Goal: Task Accomplishment & Management: Use online tool/utility

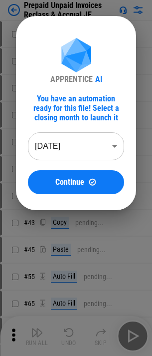
click at [110, 151] on body "Prepaid Unpaid Invoices Reclass & Accrual JE # 18 Copy pending... # 21 Clear pe…" at bounding box center [76, 178] width 152 height 356
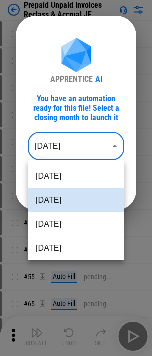
click at [70, 224] on li "[DATE]" at bounding box center [76, 224] width 96 height 24
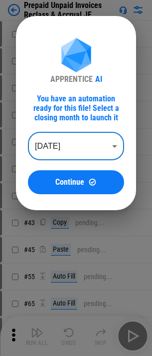
click at [64, 138] on body "Prepaid Unpaid Invoices Reclass & Accrual JE # 18 Copy pending... # 21 Clear pe…" at bounding box center [76, 178] width 152 height 356
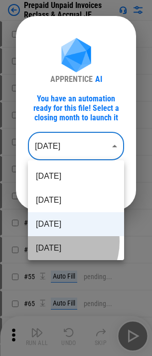
click at [50, 242] on li "[DATE]" at bounding box center [76, 248] width 96 height 24
type input "********"
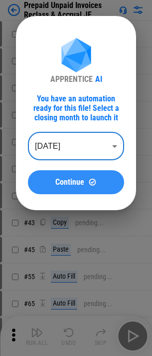
click at [56, 184] on span "Continue" at bounding box center [69, 182] width 29 height 8
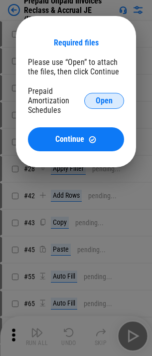
click at [104, 106] on button "Open" at bounding box center [104, 101] width 40 height 16
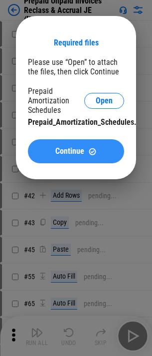
click at [56, 151] on span "Continue" at bounding box center [69, 151] width 29 height 8
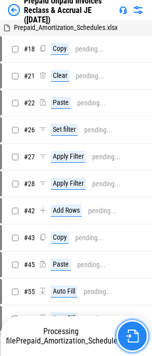
click at [133, 335] on img "button" at bounding box center [132, 335] width 13 height 13
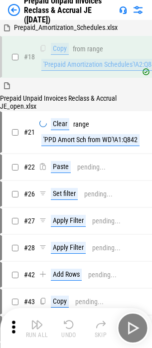
click at [134, 326] on div "Run All Undo Skip" at bounding box center [77, 328] width 142 height 32
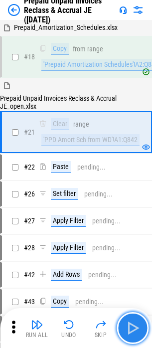
click at [139, 336] on img "button" at bounding box center [133, 328] width 16 height 16
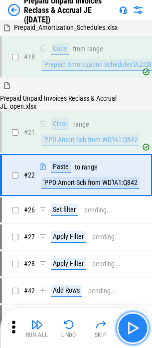
click at [137, 336] on button "button" at bounding box center [133, 328] width 32 height 32
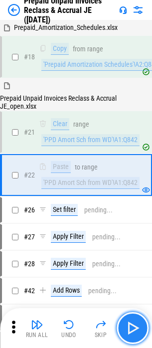
click at [137, 336] on button "button" at bounding box center [133, 328] width 32 height 32
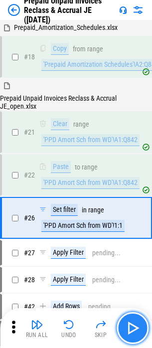
click at [137, 336] on button "button" at bounding box center [133, 328] width 32 height 32
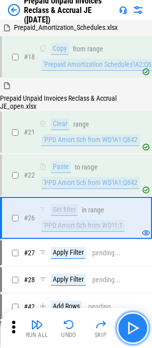
click at [137, 336] on button "button" at bounding box center [133, 328] width 32 height 32
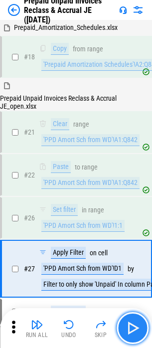
click at [131, 333] on img "button" at bounding box center [133, 328] width 16 height 16
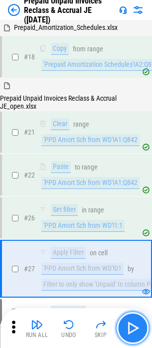
click at [131, 333] on img "button" at bounding box center [133, 328] width 16 height 16
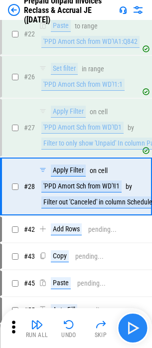
scroll to position [155, 0]
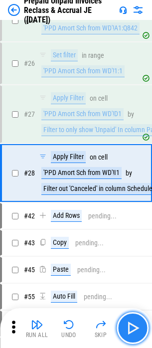
click at [131, 333] on img "button" at bounding box center [133, 328] width 16 height 16
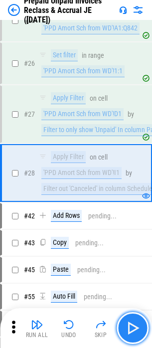
click at [131, 333] on img "button" at bounding box center [133, 328] width 16 height 16
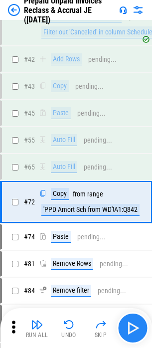
scroll to position [340, 0]
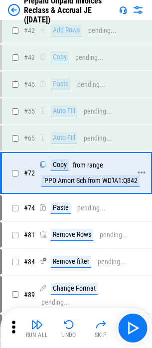
click at [70, 187] on div "'PPD Amort Sch from WD'!A1:Q842" at bounding box center [90, 181] width 98 height 12
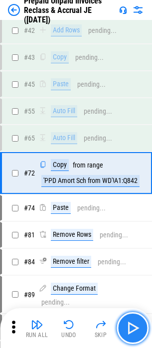
click at [133, 326] on img "button" at bounding box center [133, 328] width 16 height 16
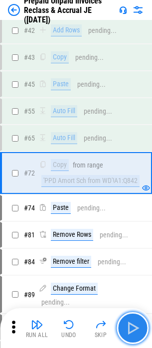
click at [131, 328] on img "button" at bounding box center [133, 328] width 16 height 16
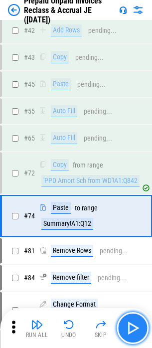
click at [131, 328] on img "button" at bounding box center [133, 328] width 16 height 16
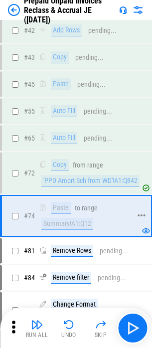
click at [91, 228] on div "Summary!A1:Q12" at bounding box center [67, 224] width 52 height 12
click at [69, 328] on img "button" at bounding box center [69, 325] width 12 height 12
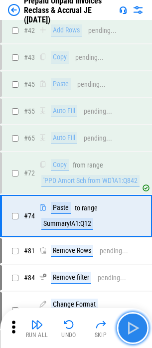
click at [143, 328] on button "button" at bounding box center [133, 328] width 32 height 32
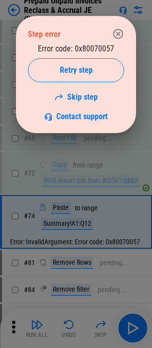
click at [98, 53] on div "Error code: 0x80070057 Retry step Skip step Contact support" at bounding box center [76, 82] width 96 height 77
click at [100, 52] on div "Error code: 0x80070057 Retry step Skip step Contact support" at bounding box center [76, 82] width 96 height 77
click at [91, 50] on div "Error code: 0x80070057 Retry step Skip step Contact support" at bounding box center [76, 82] width 96 height 77
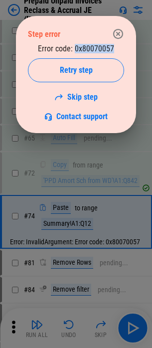
click at [104, 47] on div "Error code: 0x80070057 Retry step Skip step Contact support" at bounding box center [76, 82] width 96 height 77
click at [115, 42] on button "button" at bounding box center [118, 34] width 20 height 20
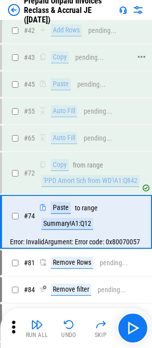
scroll to position [645, 0]
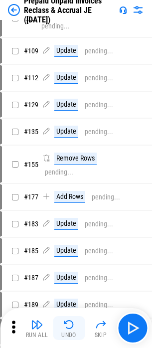
click at [77, 316] on div "Run All Undo Skip" at bounding box center [77, 328] width 142 height 32
click at [76, 320] on button "Undo" at bounding box center [69, 328] width 32 height 24
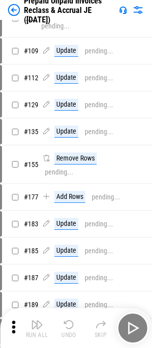
click at [76, 321] on button "Undo" at bounding box center [69, 328] width 32 height 24
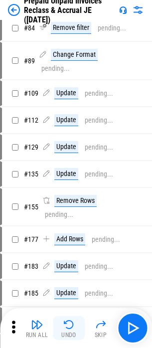
click at [76, 321] on div "Run All Undo Skip" at bounding box center [77, 328] width 142 height 32
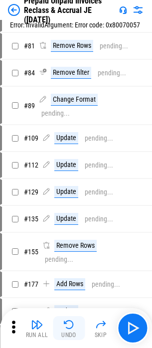
click at [76, 321] on button "Undo" at bounding box center [69, 328] width 32 height 24
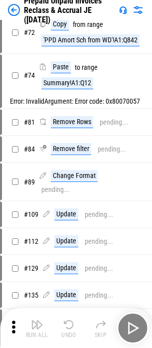
click at [76, 321] on button "Undo" at bounding box center [69, 328] width 32 height 24
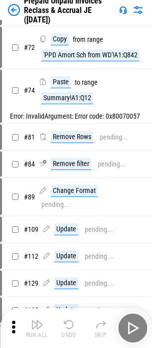
click at [76, 321] on button "Undo" at bounding box center [69, 328] width 32 height 24
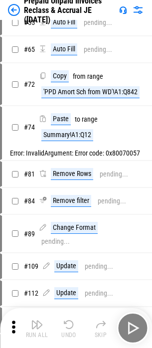
click at [76, 321] on div "Run All Undo Skip" at bounding box center [77, 328] width 142 height 32
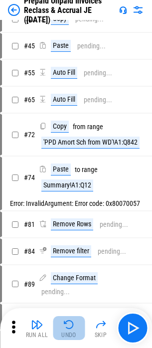
scroll to position [303, 0]
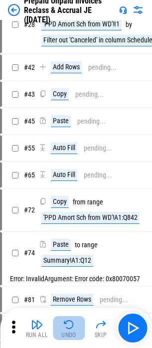
click at [76, 321] on button "Undo" at bounding box center [69, 328] width 32 height 24
click at [76, 321] on div "Run All Undo Skip" at bounding box center [77, 328] width 142 height 32
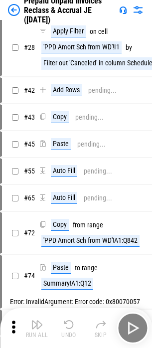
click at [76, 326] on div "Run All Undo Skip" at bounding box center [77, 328] width 142 height 32
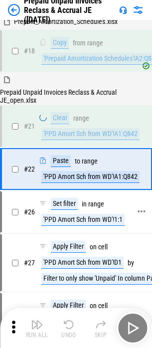
scroll to position [0, 0]
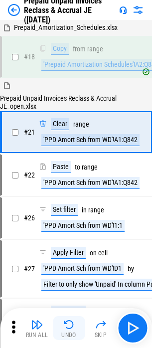
click at [68, 322] on img "button" at bounding box center [69, 325] width 12 height 12
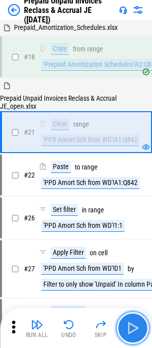
click at [134, 326] on img "button" at bounding box center [133, 328] width 16 height 16
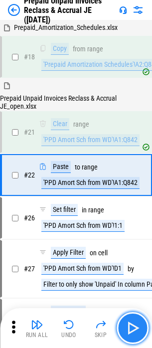
click at [134, 326] on img "button" at bounding box center [133, 328] width 16 height 16
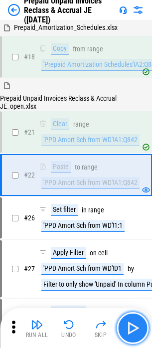
click at [133, 328] on img "button" at bounding box center [133, 328] width 16 height 16
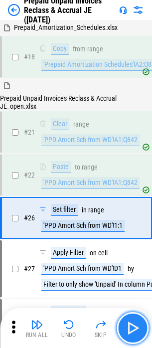
click at [133, 328] on img "button" at bounding box center [133, 328] width 16 height 16
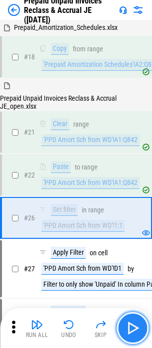
click at [133, 328] on img "button" at bounding box center [133, 328] width 16 height 16
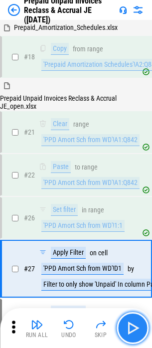
click at [133, 328] on img "button" at bounding box center [133, 328] width 16 height 16
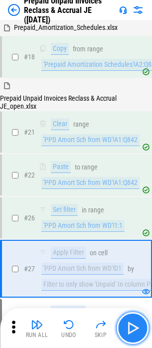
click at [133, 328] on img "button" at bounding box center [133, 328] width 16 height 16
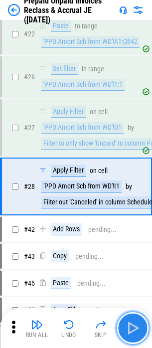
click at [133, 328] on img "button" at bounding box center [133, 328] width 16 height 16
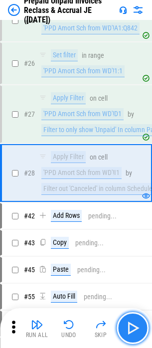
click at [133, 328] on img "button" at bounding box center [133, 328] width 16 height 16
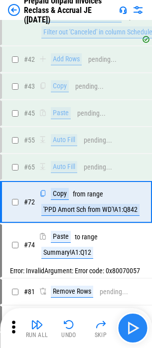
scroll to position [340, 0]
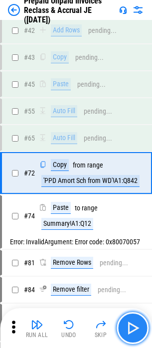
click at [141, 336] on button "button" at bounding box center [133, 328] width 32 height 32
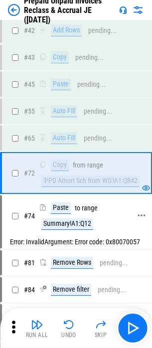
click at [78, 227] on div "Summary!A1:Q12" at bounding box center [67, 224] width 52 height 12
click at [46, 236] on div "# 74 Paste to range Summary!A1:Q12" at bounding box center [71, 216] width 139 height 40
click at [133, 319] on button "button" at bounding box center [133, 328] width 32 height 32
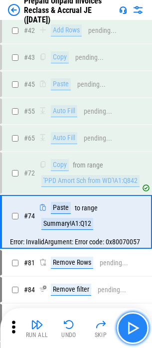
click at [133, 323] on img "button" at bounding box center [133, 328] width 16 height 16
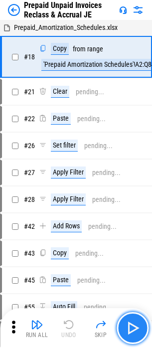
click at [131, 328] on img "button" at bounding box center [133, 328] width 16 height 16
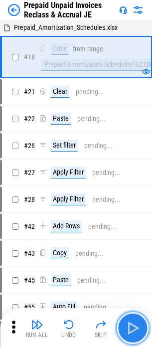
click at [134, 327] on img "button" at bounding box center [133, 328] width 16 height 16
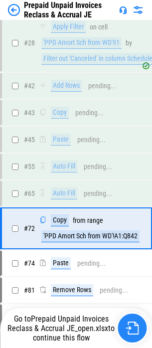
scroll to position [340, 0]
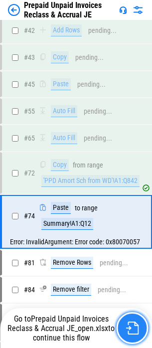
click at [123, 326] on button "button" at bounding box center [132, 328] width 32 height 32
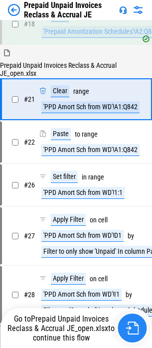
scroll to position [0, 0]
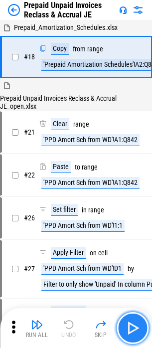
click at [130, 328] on img "button" at bounding box center [133, 328] width 16 height 16
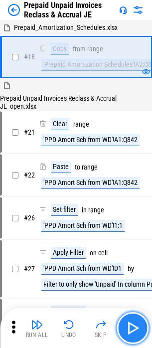
click at [130, 328] on img "button" at bounding box center [133, 328] width 16 height 16
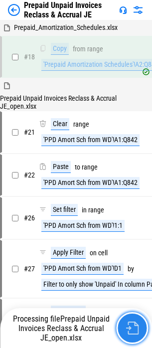
click at [133, 328] on img "button" at bounding box center [132, 328] width 13 height 13
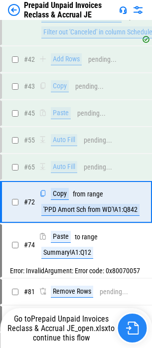
scroll to position [340, 0]
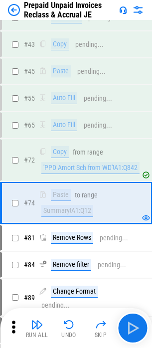
scroll to position [372, 0]
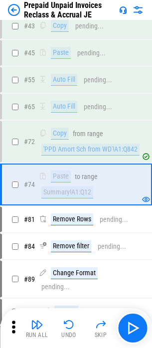
click at [9, 2] on div "Prepaid Unpaid Invoices Reclass & Accrual JE" at bounding box center [61, 9] width 107 height 19
click at [10, 2] on div "Prepaid Unpaid Invoices Reclass & Accrual JE" at bounding box center [61, 9] width 107 height 19
click at [11, 8] on img at bounding box center [14, 10] width 12 height 12
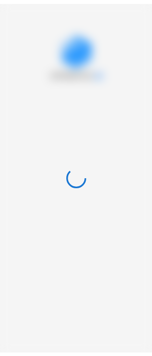
scroll to position [0, 0]
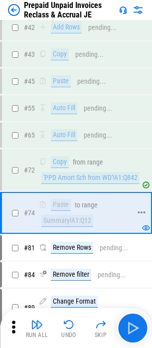
scroll to position [372, 0]
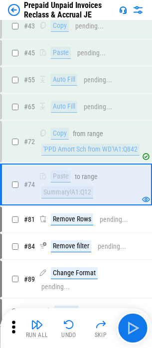
click at [17, 11] on img at bounding box center [14, 10] width 12 height 12
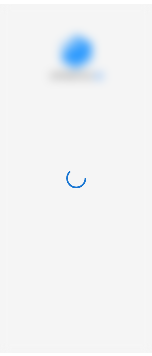
scroll to position [0, 0]
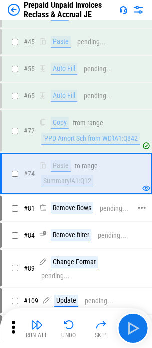
scroll to position [383, 0]
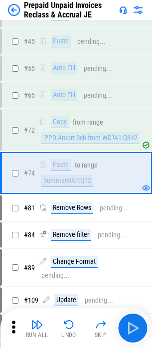
click at [17, 10] on img at bounding box center [14, 10] width 12 height 12
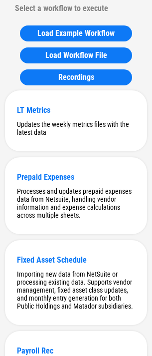
scroll to position [4788, 0]
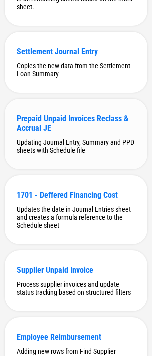
click at [113, 169] on div "Prepaid Unpaid Invoices Reclass & Accrual JE Updating Journal Entry, Summary an…" at bounding box center [76, 134] width 142 height 70
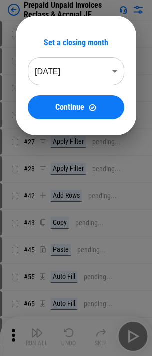
click at [81, 62] on body "Prepaid Unpaid Invoices Reclass & Accrual JE # 18 Copy pending... # 21 Clear pe…" at bounding box center [76, 178] width 152 height 356
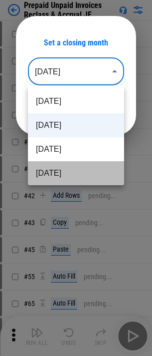
click at [78, 167] on li "[DATE]" at bounding box center [76, 173] width 96 height 24
type input "********"
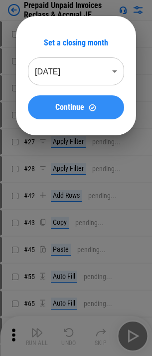
click at [91, 112] on button "Continue" at bounding box center [76, 107] width 96 height 24
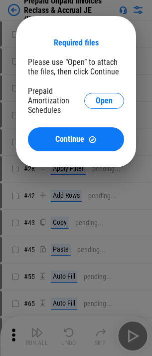
click at [110, 90] on div "Prepaid Amortization Schedules Open" at bounding box center [76, 100] width 96 height 28
click at [110, 93] on button "Open" at bounding box center [104, 101] width 40 height 16
click at [80, 75] on div "Please use “Open” to attach the files, then click Continue" at bounding box center [76, 66] width 96 height 19
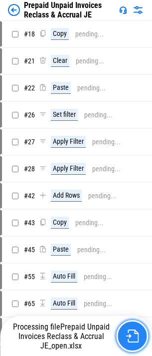
click at [128, 334] on img "button" at bounding box center [132, 335] width 13 height 13
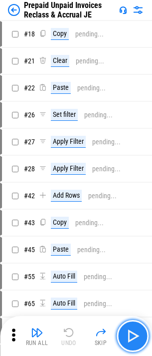
click at [131, 339] on img "button" at bounding box center [133, 336] width 16 height 16
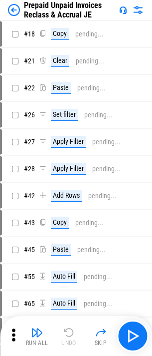
click at [14, 12] on img at bounding box center [14, 10] width 12 height 12
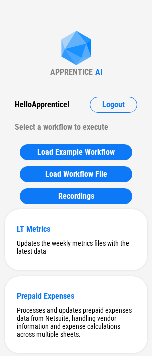
scroll to position [4788, 0]
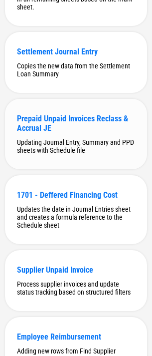
click at [25, 169] on div "Prepaid Unpaid Invoices Reclass & Accrual JE Updating Journal Entry, Summary an…" at bounding box center [76, 134] width 142 height 70
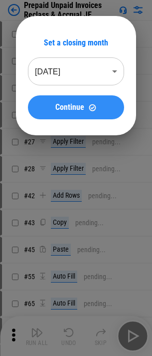
click at [72, 97] on button "Continue" at bounding box center [76, 107] width 96 height 24
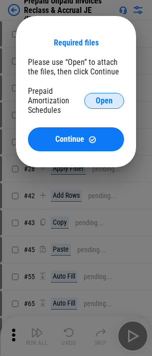
click at [92, 100] on button "Open" at bounding box center [104, 101] width 40 height 16
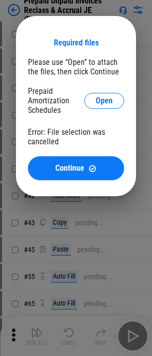
click at [142, 96] on div "Required files Please use “Open” to attach the files, then click Continue Prepa…" at bounding box center [76, 106] width 152 height 212
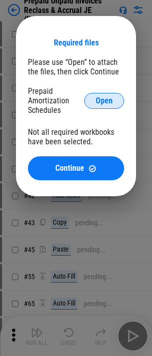
click at [95, 105] on button "Open" at bounding box center [104, 101] width 40 height 16
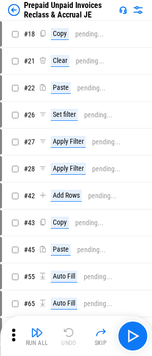
click at [12, 3] on div "Prepaid Unpaid Invoices Reclass & Accrual JE" at bounding box center [61, 9] width 107 height 19
click at [12, 8] on img at bounding box center [14, 10] width 12 height 12
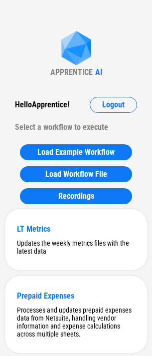
scroll to position [4788, 0]
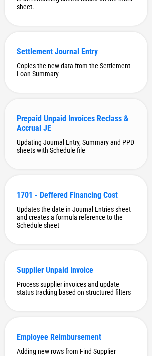
click at [36, 133] on div "Prepaid Unpaid Invoices Reclass & Accrual JE" at bounding box center [76, 123] width 118 height 19
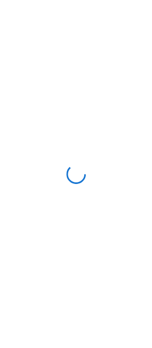
scroll to position [0, 0]
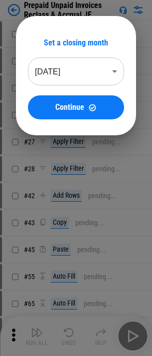
click at [80, 77] on body "Prepaid Unpaid Invoices Reclass & Accrual JE # 18 Copy pending... # 21 Clear pe…" at bounding box center [76, 178] width 152 height 356
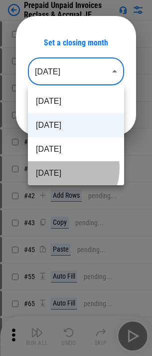
click at [58, 168] on li "[DATE]" at bounding box center [76, 173] width 96 height 24
type input "********"
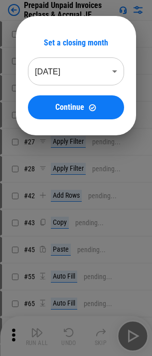
click at [73, 116] on ul "[DATE] [DATE] [DATE] [DATE] [DATE] [DATE] [DATE] [DATE] [DATE] [DATE] [DATE] [D…" at bounding box center [79, 330] width 78 height 490
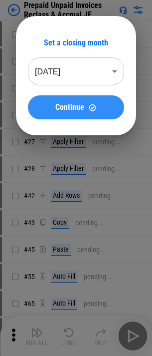
click at [75, 113] on button "Continue" at bounding box center [76, 107] width 96 height 24
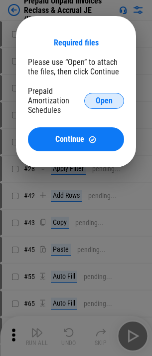
click at [107, 95] on button "Open" at bounding box center [104, 101] width 40 height 16
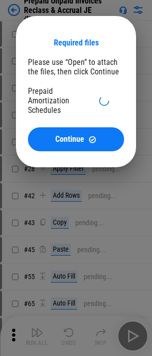
click at [82, 77] on div "Required files Please use “Open” to attach the files, then click Continue Prepa…" at bounding box center [76, 94] width 96 height 113
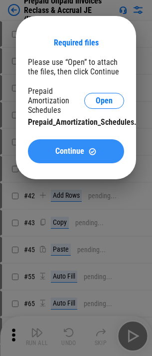
click at [79, 156] on button "Continue" at bounding box center [76, 151] width 96 height 24
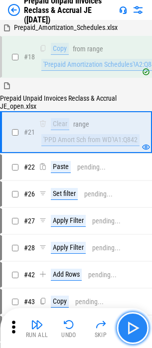
click at [134, 326] on img "button" at bounding box center [133, 328] width 16 height 16
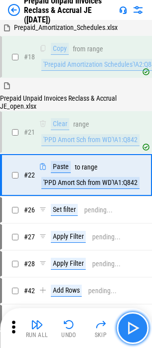
click at [134, 326] on img "button" at bounding box center [133, 328] width 16 height 16
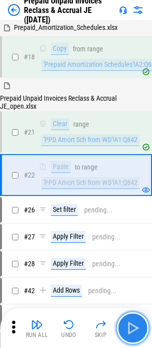
click at [134, 326] on img "button" at bounding box center [133, 328] width 16 height 16
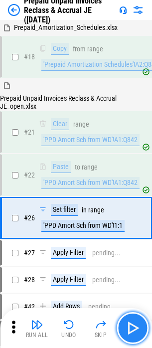
click at [134, 326] on img "button" at bounding box center [133, 328] width 16 height 16
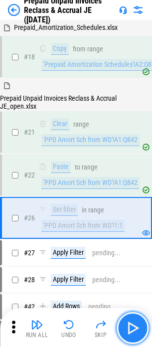
click at [134, 326] on img "button" at bounding box center [133, 328] width 16 height 16
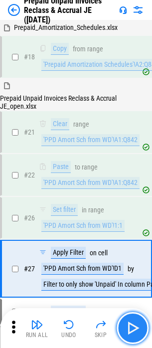
click at [134, 326] on img "button" at bounding box center [133, 328] width 16 height 16
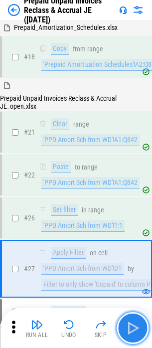
click at [134, 326] on img "button" at bounding box center [133, 328] width 16 height 16
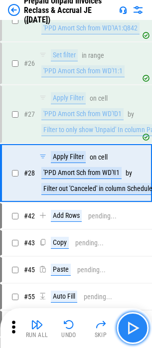
click at [134, 326] on img "button" at bounding box center [133, 328] width 16 height 16
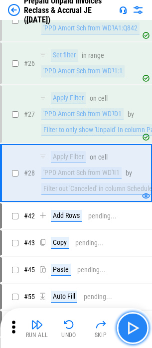
click at [134, 326] on img "button" at bounding box center [133, 328] width 16 height 16
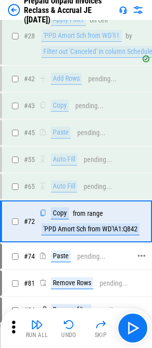
scroll to position [191, 0]
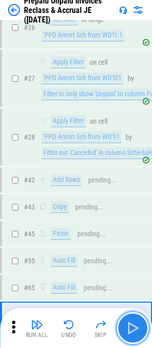
click at [133, 328] on img "button" at bounding box center [133, 328] width 16 height 16
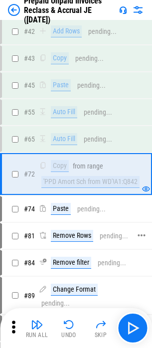
scroll to position [340, 0]
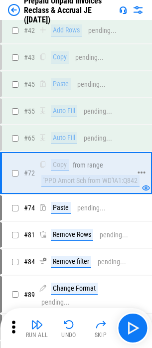
click at [105, 180] on div "'PPD Amort Sch from WD'!A1:Q842" at bounding box center [90, 181] width 98 height 12
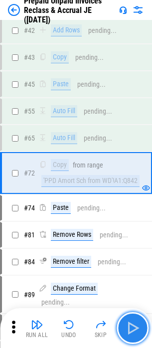
click at [123, 330] on button "button" at bounding box center [133, 328] width 32 height 32
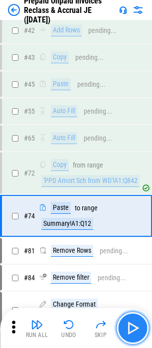
click at [131, 332] on img "button" at bounding box center [133, 328] width 16 height 16
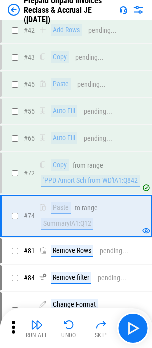
click at [61, 334] on div "Undo" at bounding box center [68, 335] width 15 height 6
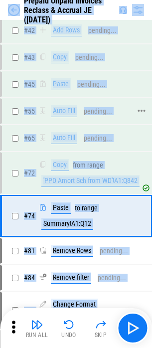
click at [87, 120] on div "# 55 Auto Fill pending..." at bounding box center [71, 111] width 139 height 24
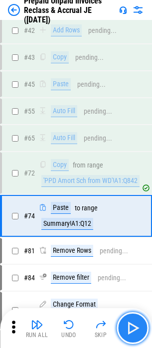
click at [127, 326] on img "button" at bounding box center [133, 328] width 16 height 16
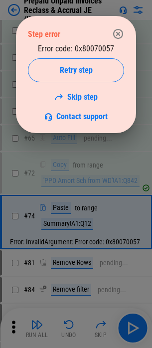
click at [103, 46] on div "Error code: 0x80070057 Retry step Skip step Contact support" at bounding box center [76, 82] width 96 height 77
click at [98, 47] on div "Error code: 0x80070057 Retry step Skip step Contact support" at bounding box center [76, 82] width 96 height 77
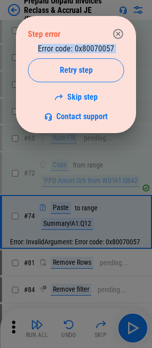
click at [98, 47] on div "Error code: 0x80070057 Retry step Skip step Contact support" at bounding box center [76, 82] width 96 height 77
click at [97, 50] on div "Error code: 0x80070057 Retry step Skip step Contact support" at bounding box center [76, 82] width 96 height 77
click at [96, 46] on div "Error code: 0x80070057 Retry step Skip step Contact support" at bounding box center [76, 82] width 96 height 77
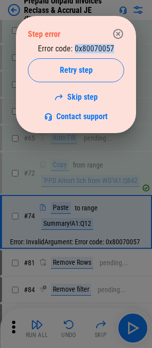
click at [105, 46] on div "Error code: 0x80070057 Retry step Skip step Contact support" at bounding box center [76, 82] width 96 height 77
click at [112, 41] on button "button" at bounding box center [118, 34] width 20 height 20
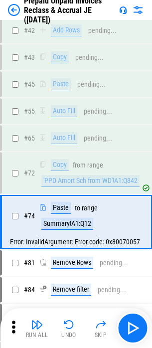
click at [15, 10] on img at bounding box center [14, 10] width 12 height 12
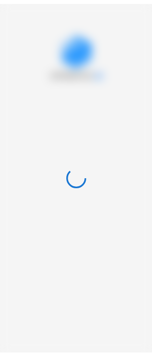
scroll to position [0, 0]
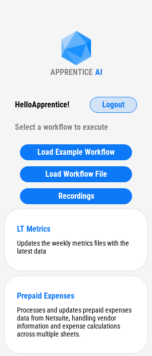
click at [112, 104] on span "Logout" at bounding box center [113, 105] width 22 height 8
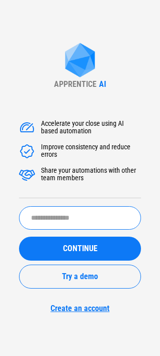
click at [73, 214] on input "text" at bounding box center [80, 217] width 122 height 23
type input "*********"
click at [19, 237] on button "CONTINUE" at bounding box center [80, 249] width 122 height 24
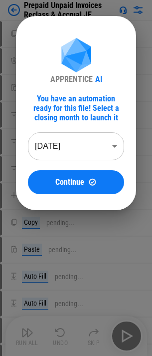
click at [88, 136] on body "Prepaid Unpaid Invoices Reclass & Accrual JE Copy pending... Clear pending... P…" at bounding box center [76, 178] width 152 height 356
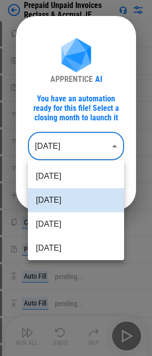
click at [66, 249] on li "[DATE]" at bounding box center [76, 248] width 96 height 24
type input "********"
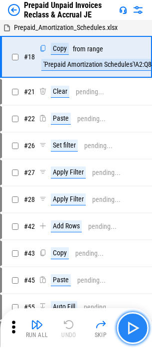
click at [128, 325] on img "button" at bounding box center [133, 328] width 16 height 16
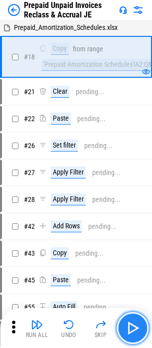
click at [132, 323] on img "button" at bounding box center [133, 328] width 16 height 16
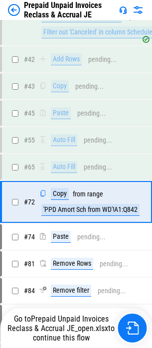
scroll to position [340, 0]
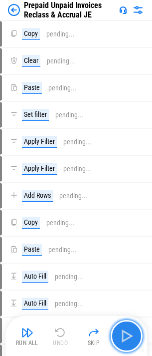
click at [127, 324] on button "button" at bounding box center [127, 336] width 32 height 32
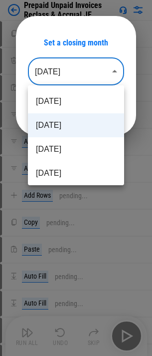
click at [56, 75] on body "Prepaid Unpaid Invoices Reclass & Accrual JE Copy pending... Clear pending... P…" at bounding box center [76, 178] width 152 height 356
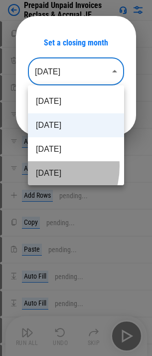
click at [37, 166] on li "Jun 2025" at bounding box center [76, 173] width 96 height 24
type input "********"
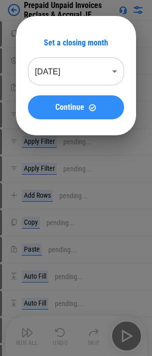
click at [78, 112] on button "Continue" at bounding box center [76, 107] width 96 height 24
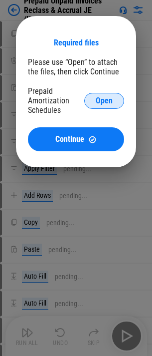
click at [97, 102] on span "Open" at bounding box center [104, 101] width 17 height 8
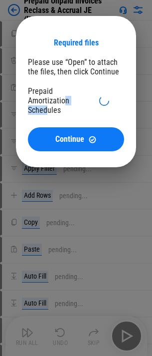
drag, startPoint x: 64, startPoint y: 104, endPoint x: 48, endPoint y: 112, distance: 17.6
click at [48, 112] on div "Prepaid Amortization Schedules" at bounding box center [56, 100] width 56 height 28
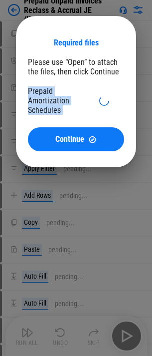
click at [48, 112] on div "Prepaid Amortization Schedules" at bounding box center [56, 100] width 56 height 28
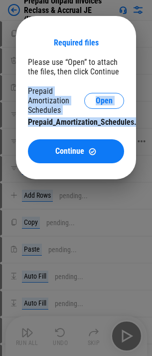
click at [109, 162] on button "Continue" at bounding box center [76, 151] width 96 height 24
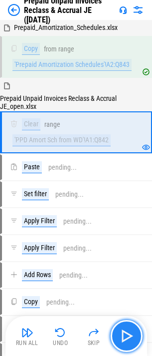
click at [127, 330] on img "button" at bounding box center [127, 336] width 16 height 16
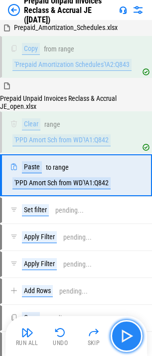
click at [127, 330] on img "button" at bounding box center [127, 336] width 16 height 16
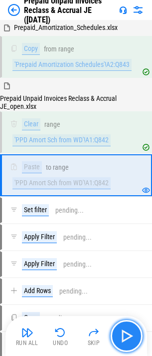
click at [127, 330] on img "button" at bounding box center [127, 336] width 16 height 16
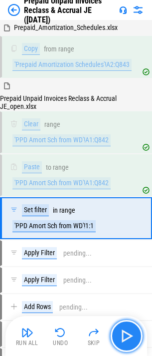
click at [127, 330] on img "button" at bounding box center [127, 336] width 16 height 16
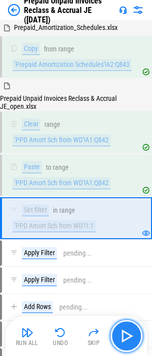
click at [127, 330] on img "button" at bounding box center [127, 336] width 16 height 16
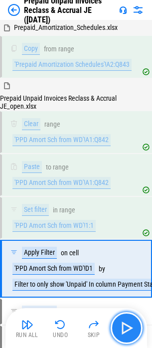
click at [127, 330] on img "button" at bounding box center [127, 328] width 16 height 16
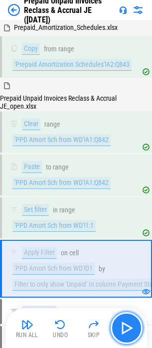
click at [127, 330] on img "button" at bounding box center [127, 328] width 16 height 16
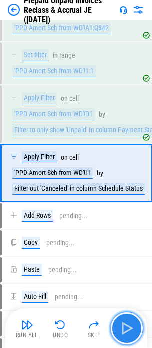
click at [127, 330] on img "button" at bounding box center [127, 328] width 16 height 16
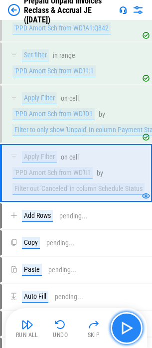
click at [127, 330] on img "button" at bounding box center [127, 328] width 16 height 16
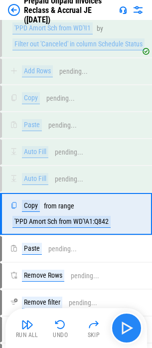
scroll to position [340, 0]
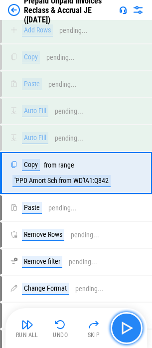
click at [121, 317] on button "button" at bounding box center [127, 328] width 32 height 32
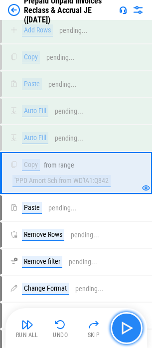
click at [136, 333] on button "button" at bounding box center [127, 328] width 32 height 32
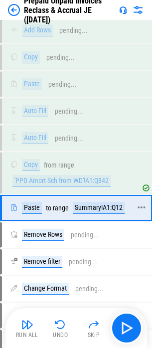
click at [93, 212] on div "Summary!A1:Q12" at bounding box center [99, 208] width 52 height 12
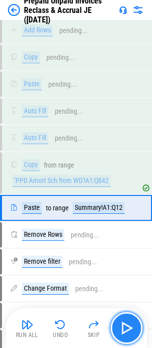
click at [128, 329] on img "button" at bounding box center [127, 328] width 16 height 16
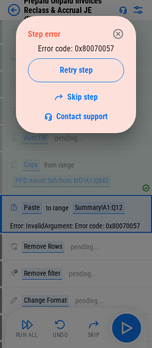
click at [132, 36] on div "Step error Error code: 0x80070057 Retry step Skip step Contact support" at bounding box center [76, 74] width 120 height 117
click at [127, 30] on button "button" at bounding box center [118, 34] width 20 height 20
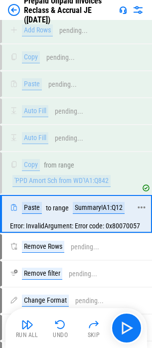
click at [107, 210] on div "Summary!A1:Q12" at bounding box center [99, 208] width 52 height 12
click at [46, 186] on div "'PPD Amort Sch from WD'!A1:Q842" at bounding box center [61, 181] width 98 height 12
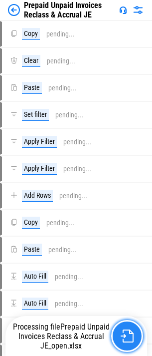
click at [123, 330] on img "button" at bounding box center [127, 335] width 13 height 13
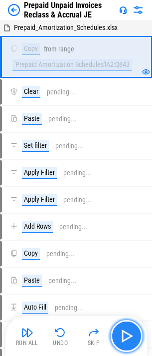
click at [131, 332] on img "button" at bounding box center [127, 336] width 16 height 16
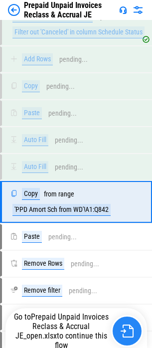
scroll to position [340, 0]
